Goal: Navigation & Orientation: Find specific page/section

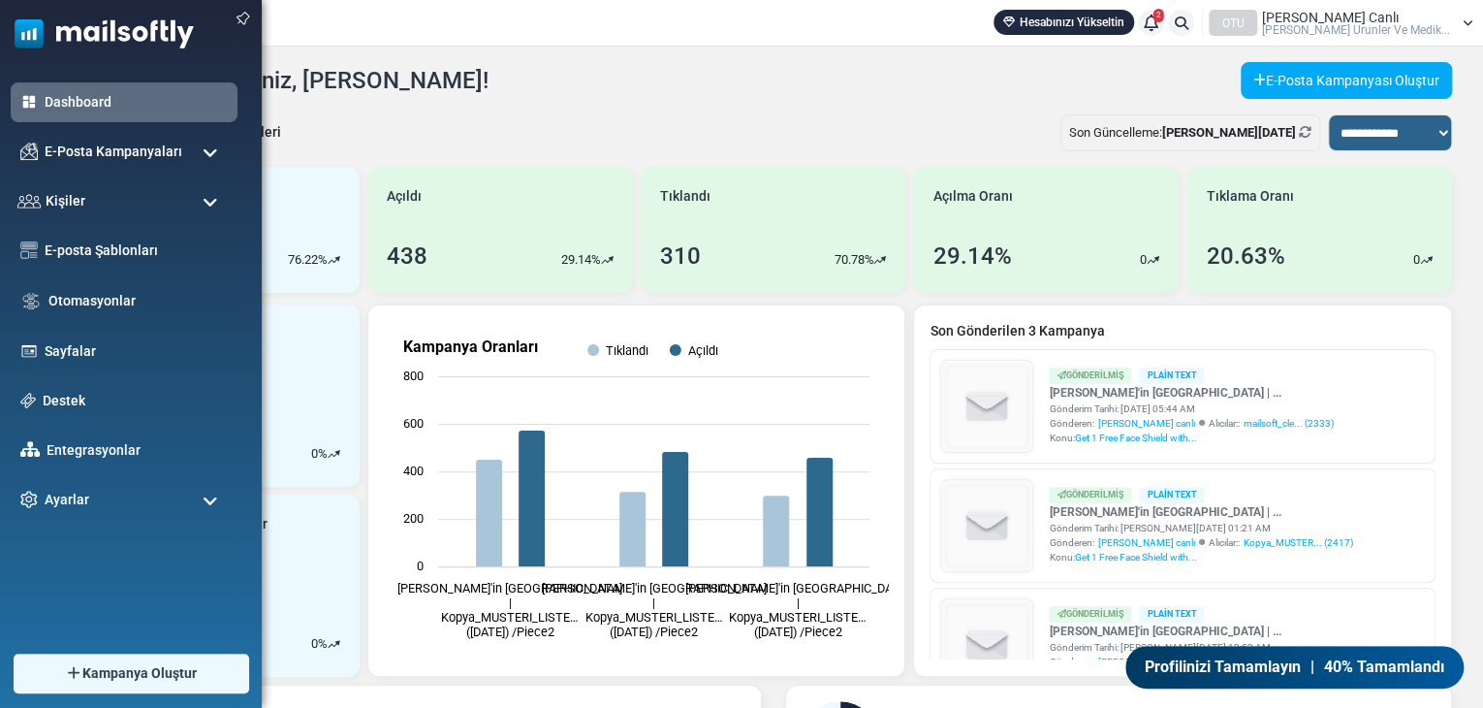
click at [203, 151] on span at bounding box center [211, 152] width 16 height 17
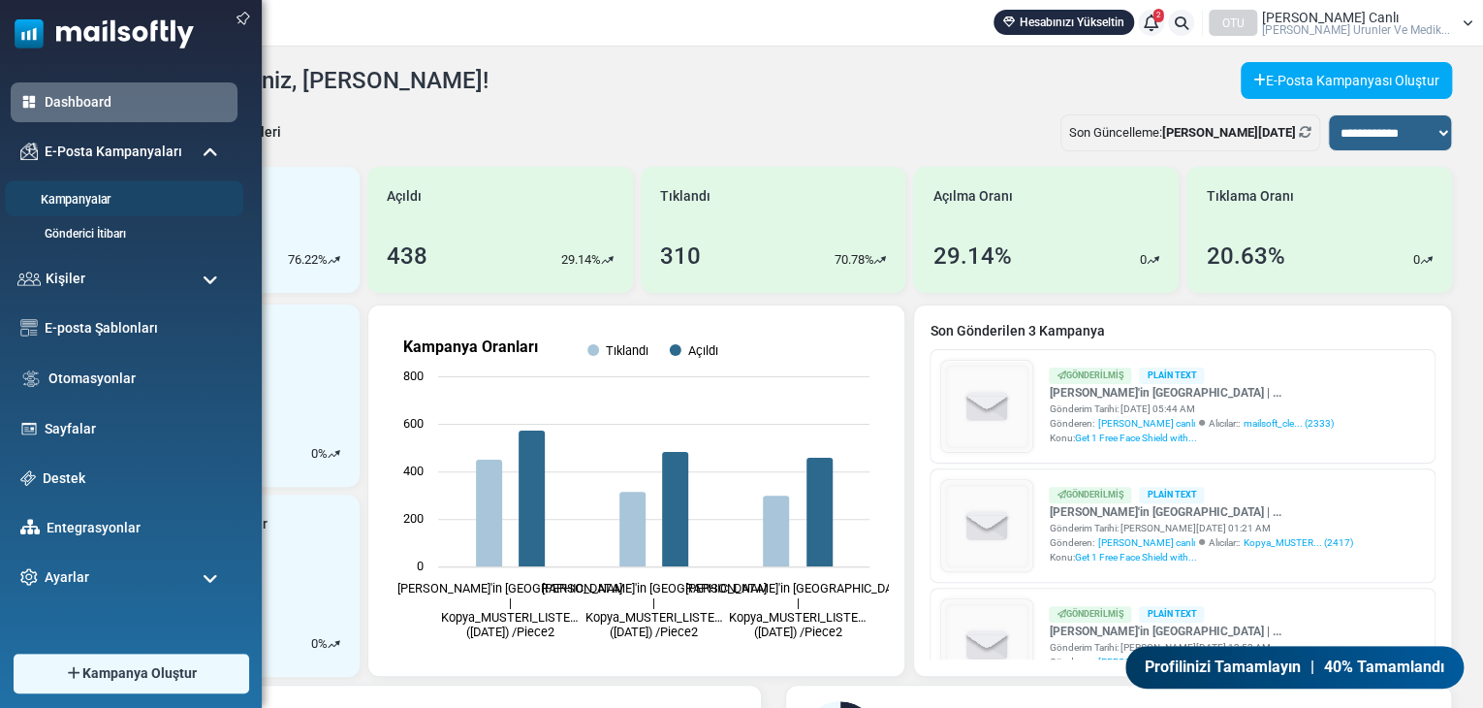
click at [90, 199] on link "Kampanyalar" at bounding box center [121, 200] width 233 height 18
